Goal: Transaction & Acquisition: Book appointment/travel/reservation

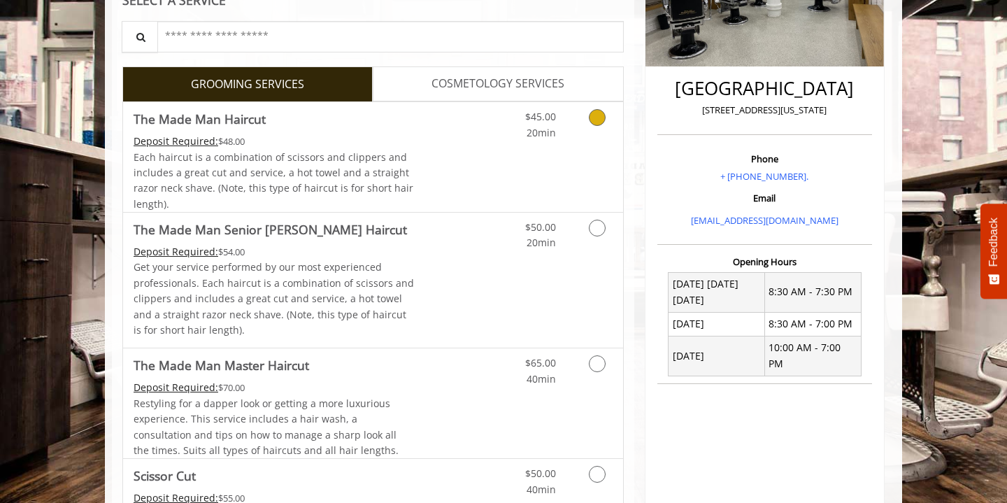
scroll to position [294, 0]
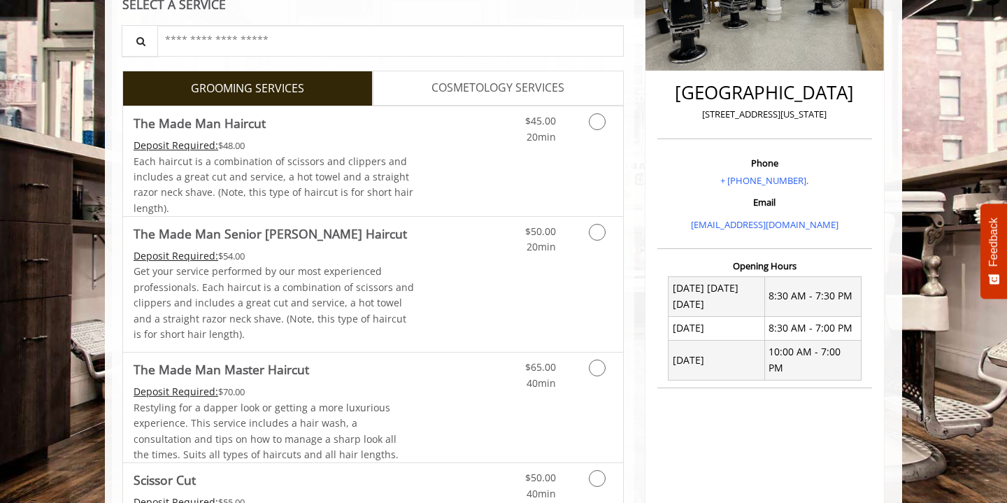
click at [757, 115] on p "60 East 8th New York" at bounding box center [765, 114] width 208 height 15
copy div "60 East 8th New York"
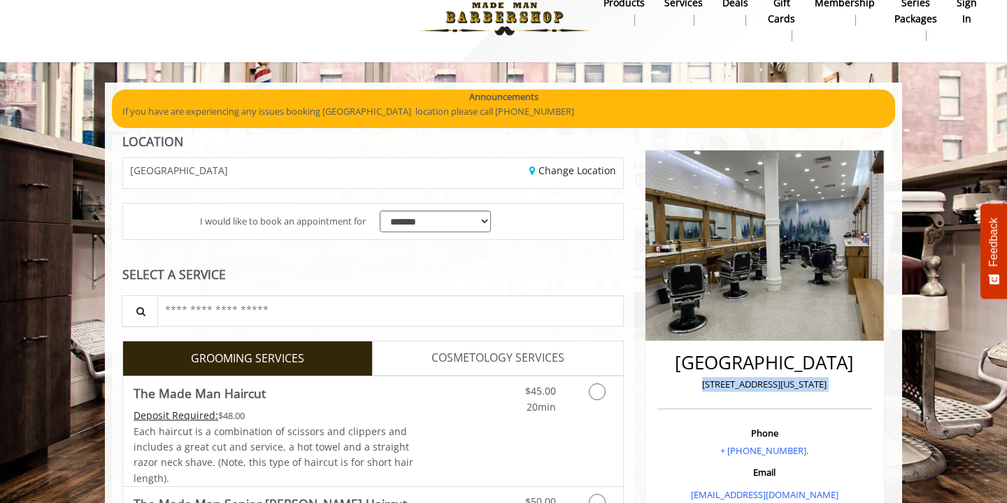
scroll to position [12, 0]
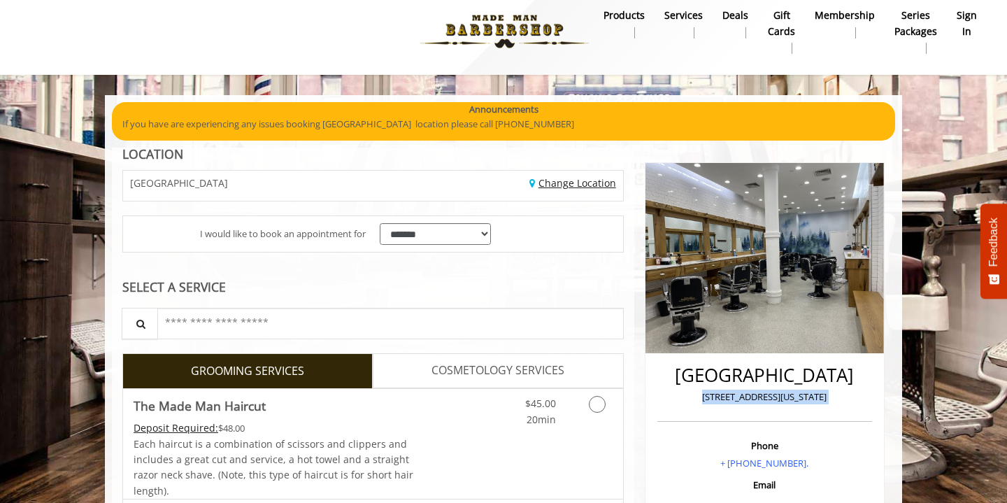
click at [578, 179] on link "Change Location" at bounding box center [573, 182] width 87 height 13
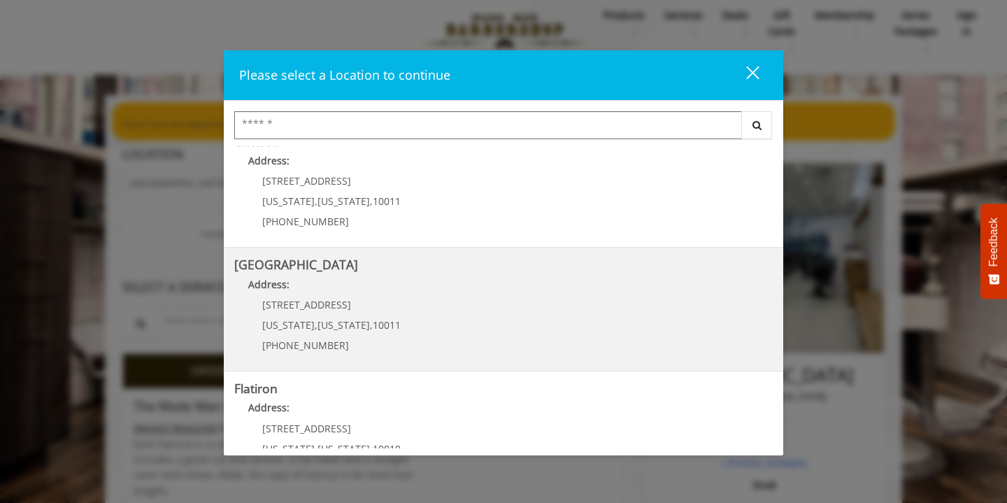
scroll to position [131, 0]
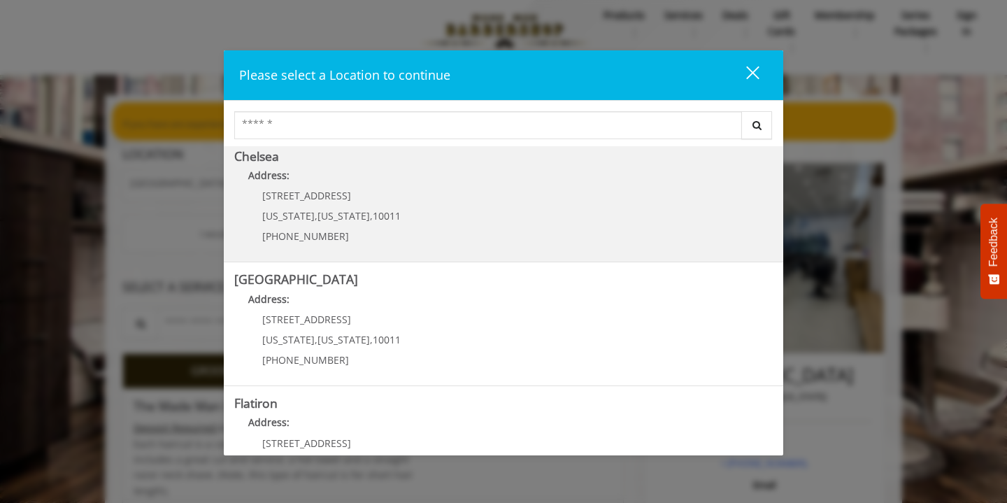
click at [371, 187] on p "Address:" at bounding box center [503, 179] width 539 height 22
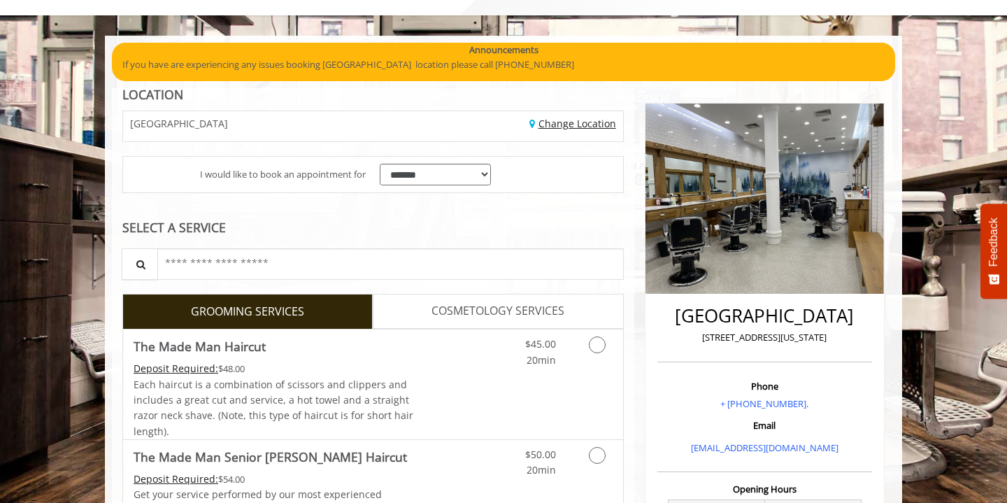
scroll to position [115, 0]
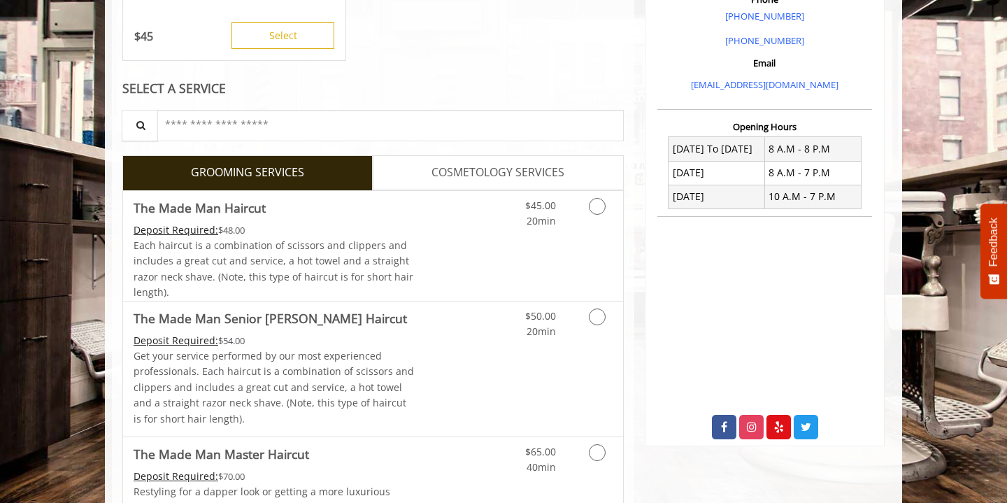
scroll to position [430, 0]
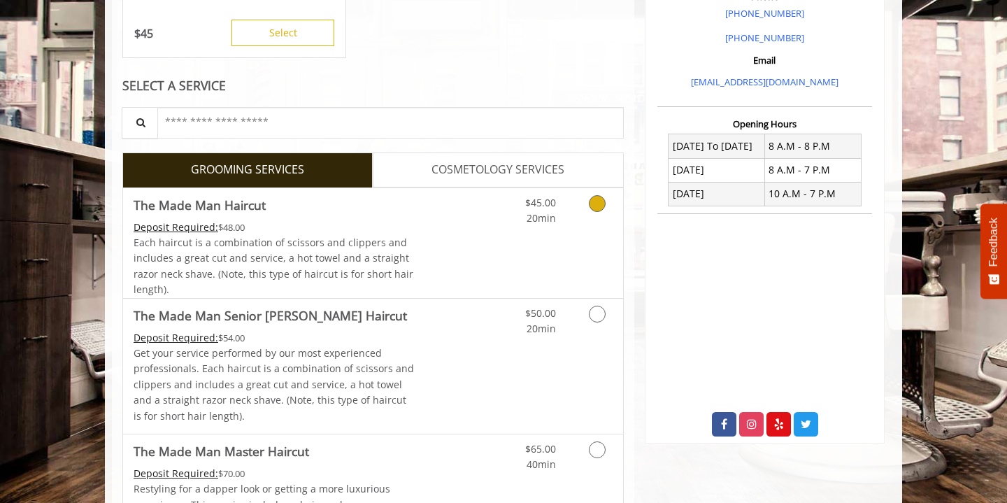
click at [583, 218] on link "Grooming services" at bounding box center [595, 207] width 36 height 38
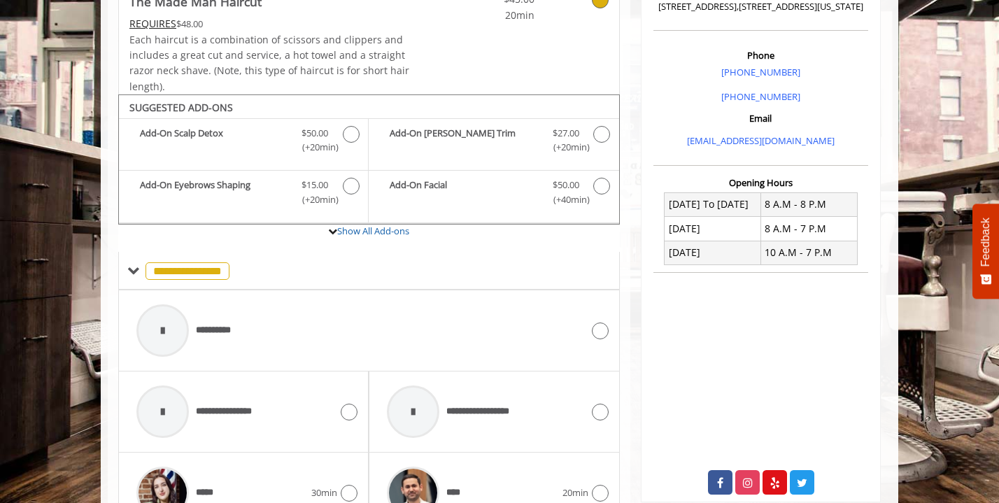
scroll to position [387, 0]
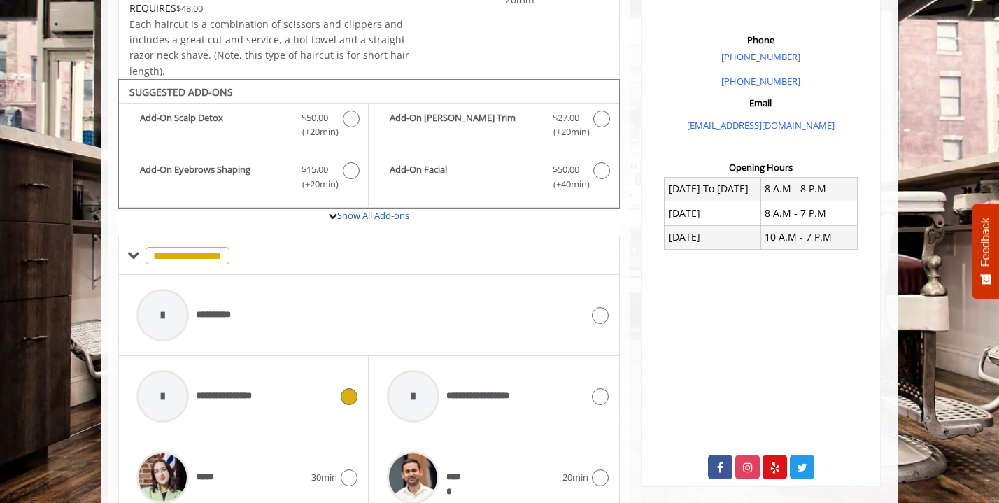
click at [311, 397] on div "**********" at bounding box center [233, 396] width 208 height 66
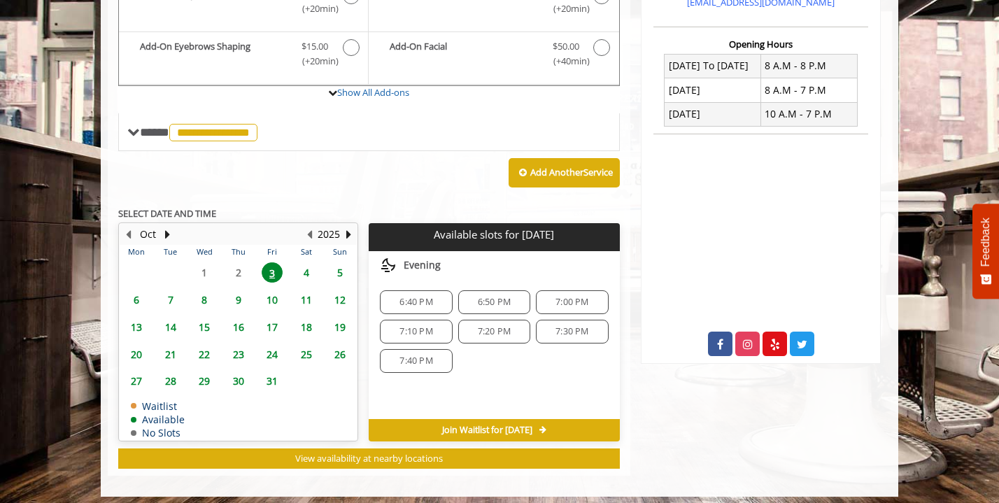
scroll to position [511, 0]
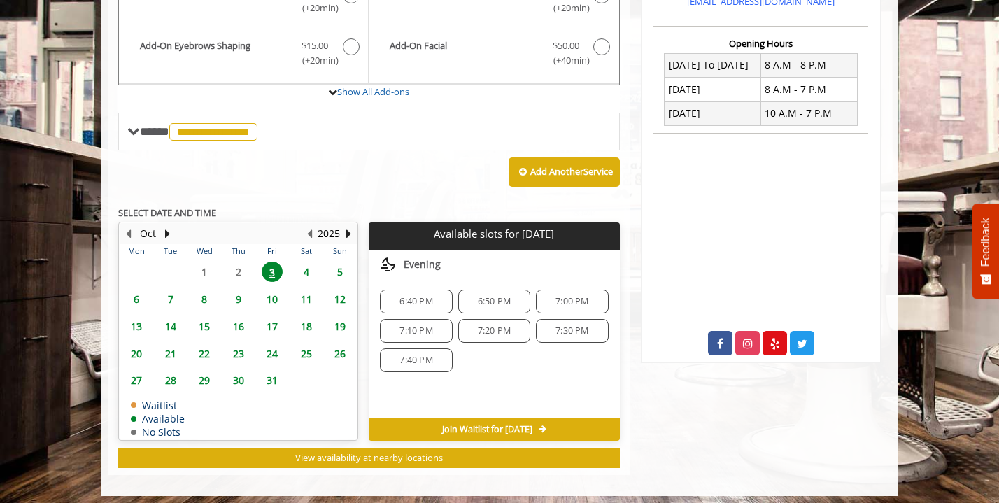
click at [425, 333] on span "7:10 PM" at bounding box center [415, 330] width 33 height 11
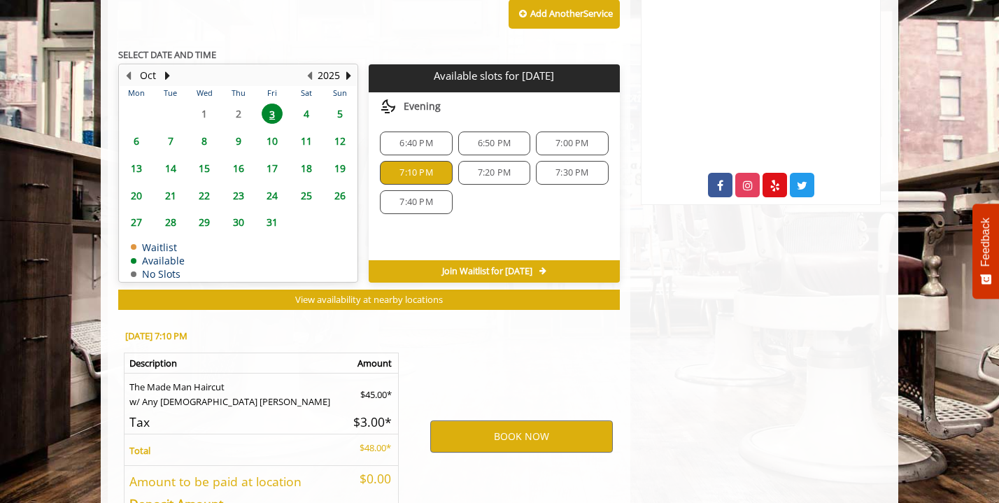
scroll to position [769, 0]
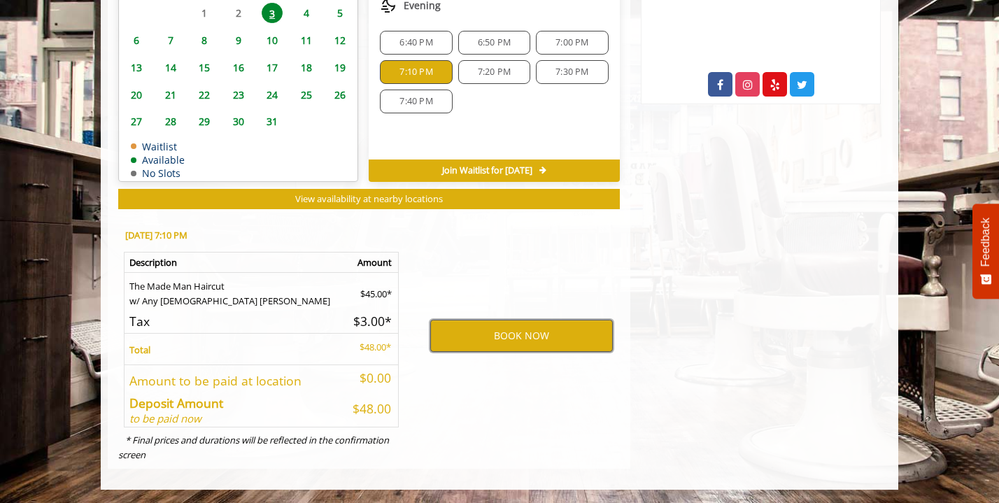
click at [467, 335] on button "BOOK NOW" at bounding box center [521, 336] width 183 height 32
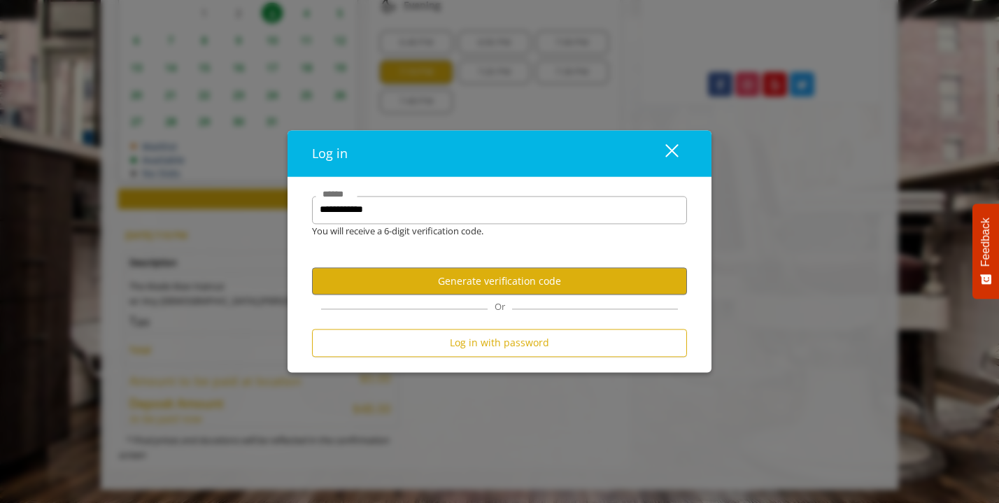
scroll to position [0, 0]
type input "**********"
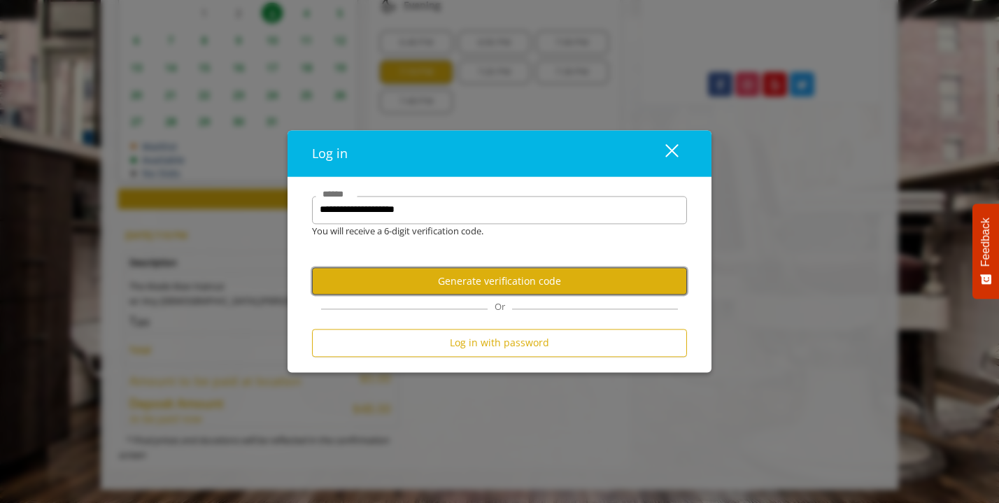
click at [455, 269] on button "Generate verification code" at bounding box center [499, 281] width 375 height 27
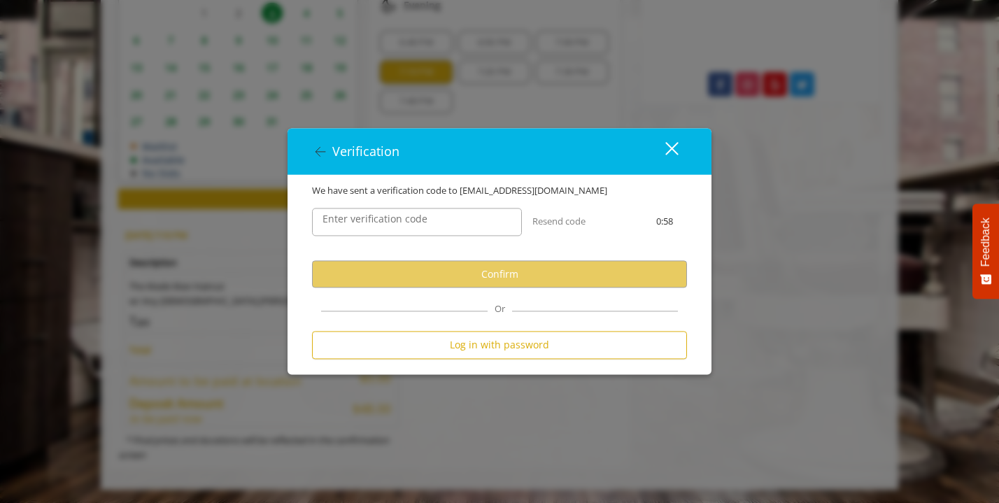
click at [428, 223] on label "Enter verification code" at bounding box center [374, 219] width 119 height 15
click at [428, 223] on input "Enter verification code" at bounding box center [417, 222] width 210 height 28
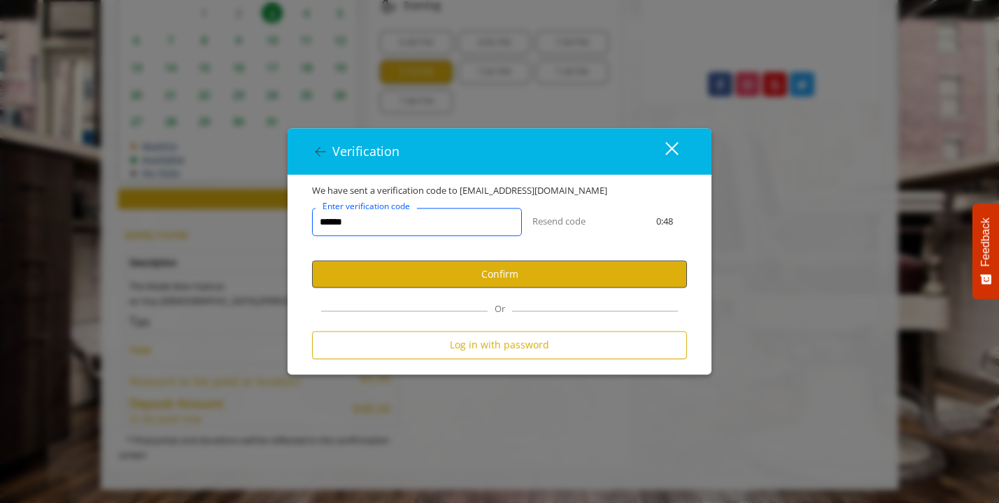
type input "******"
click at [383, 274] on button "Confirm" at bounding box center [499, 274] width 375 height 27
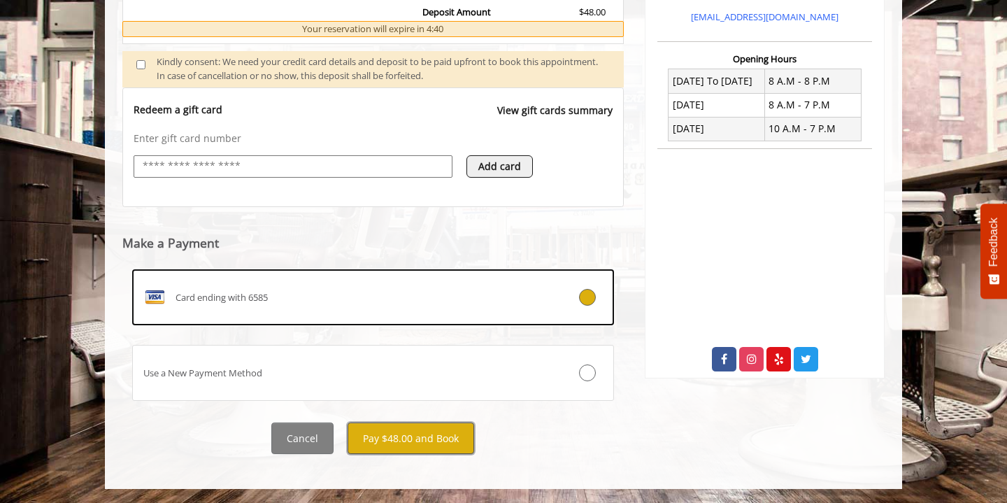
click at [415, 446] on button "Pay $48.00 and Book" at bounding box center [411, 437] width 127 height 31
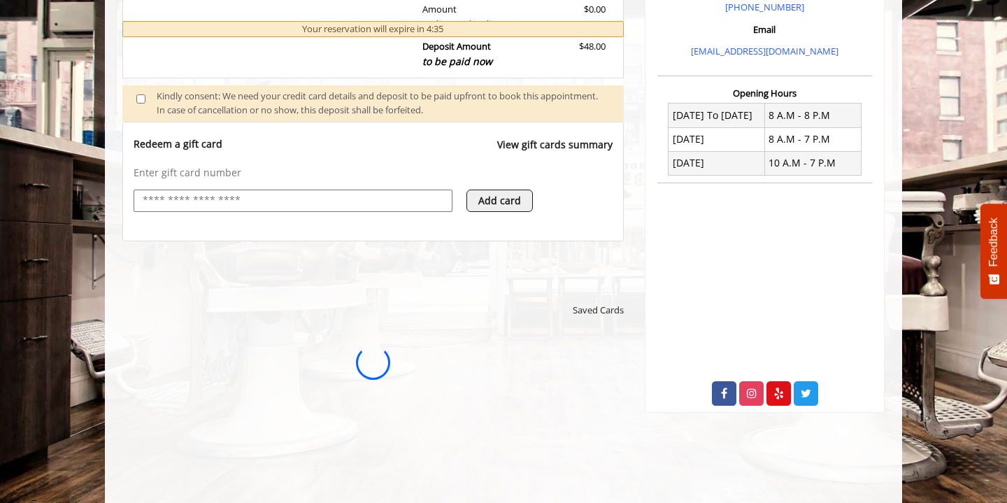
scroll to position [469, 0]
